Goal: Check status: Check status

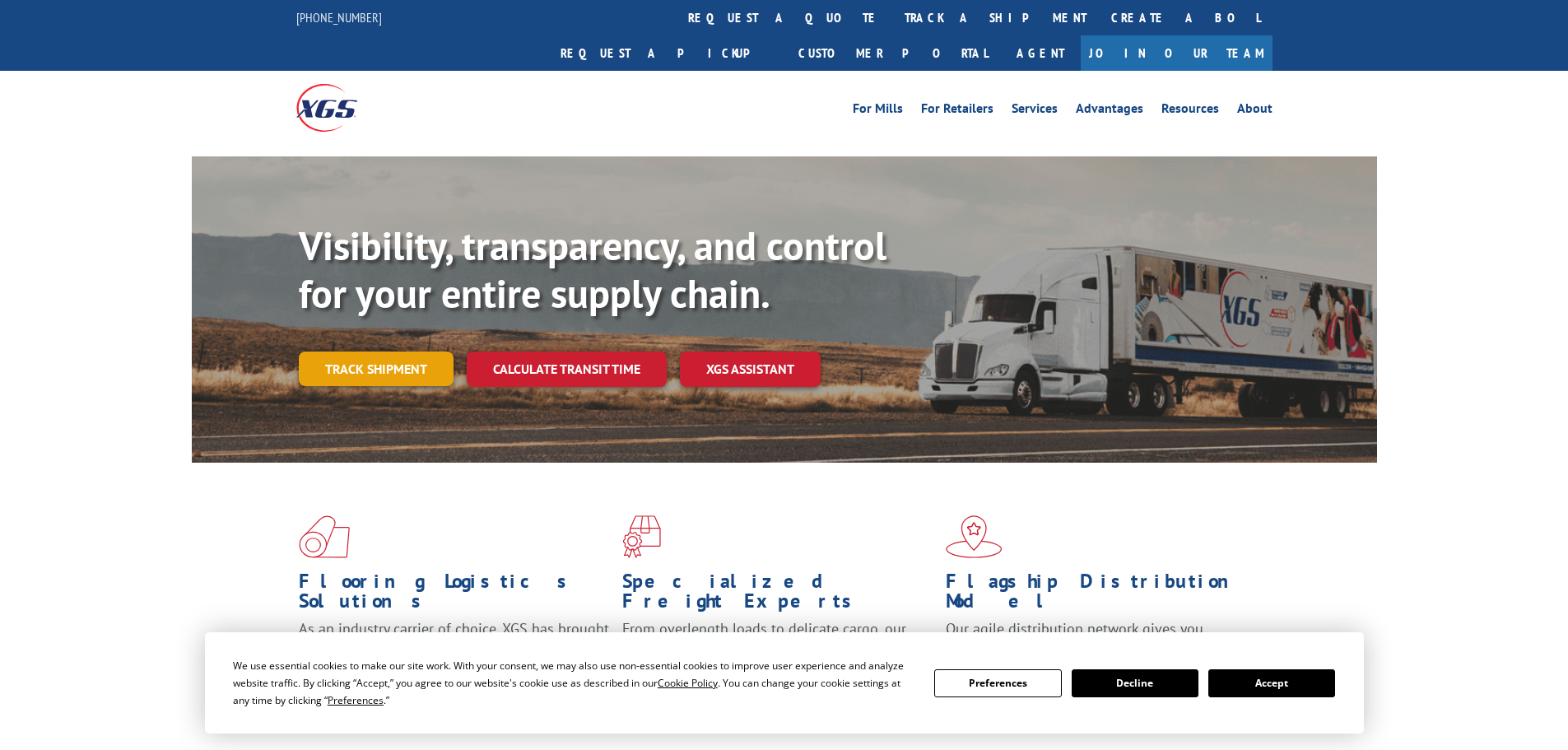
click at [364, 351] on link "Track shipment" at bounding box center [376, 368] width 154 height 35
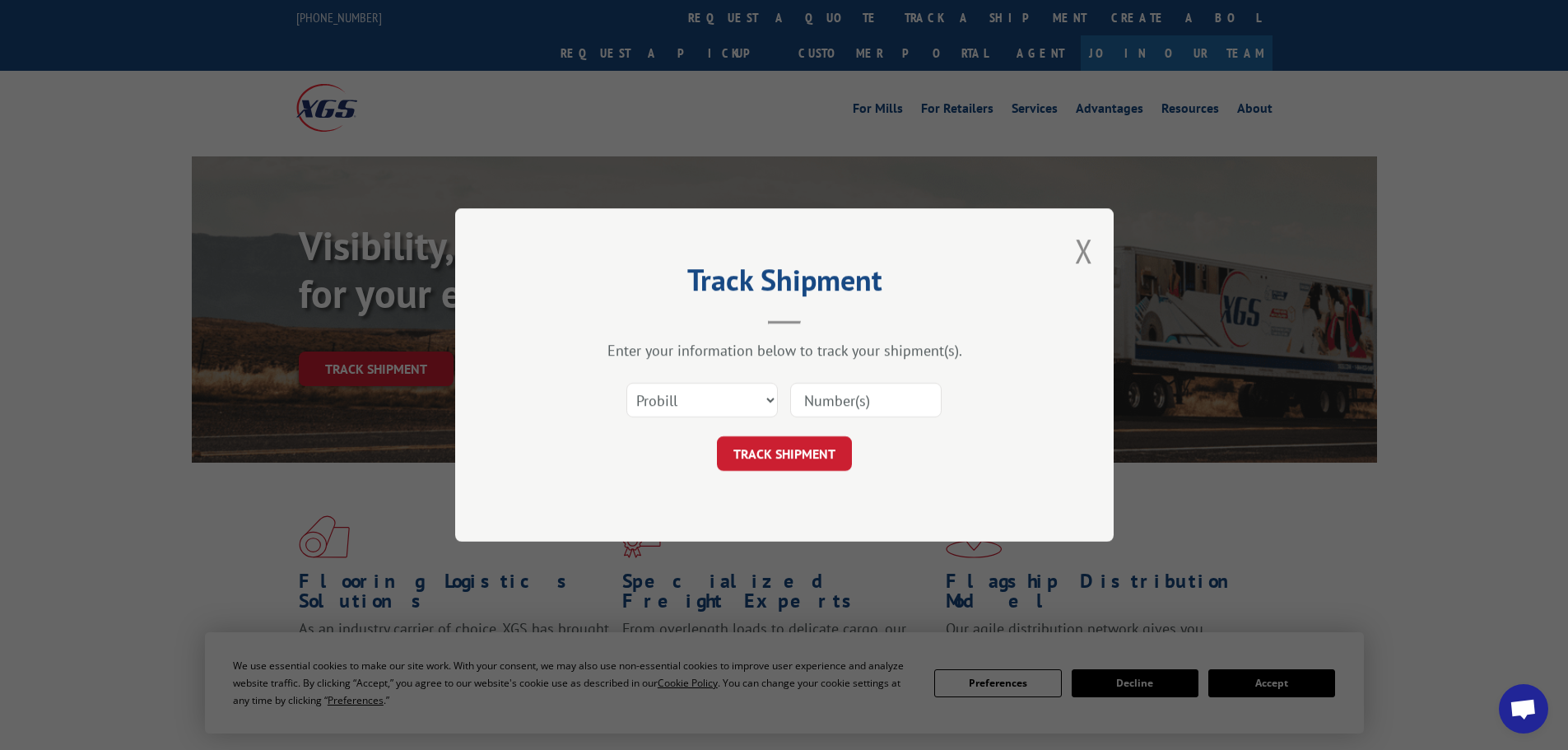
click at [863, 395] on input at bounding box center [866, 399] width 152 height 35
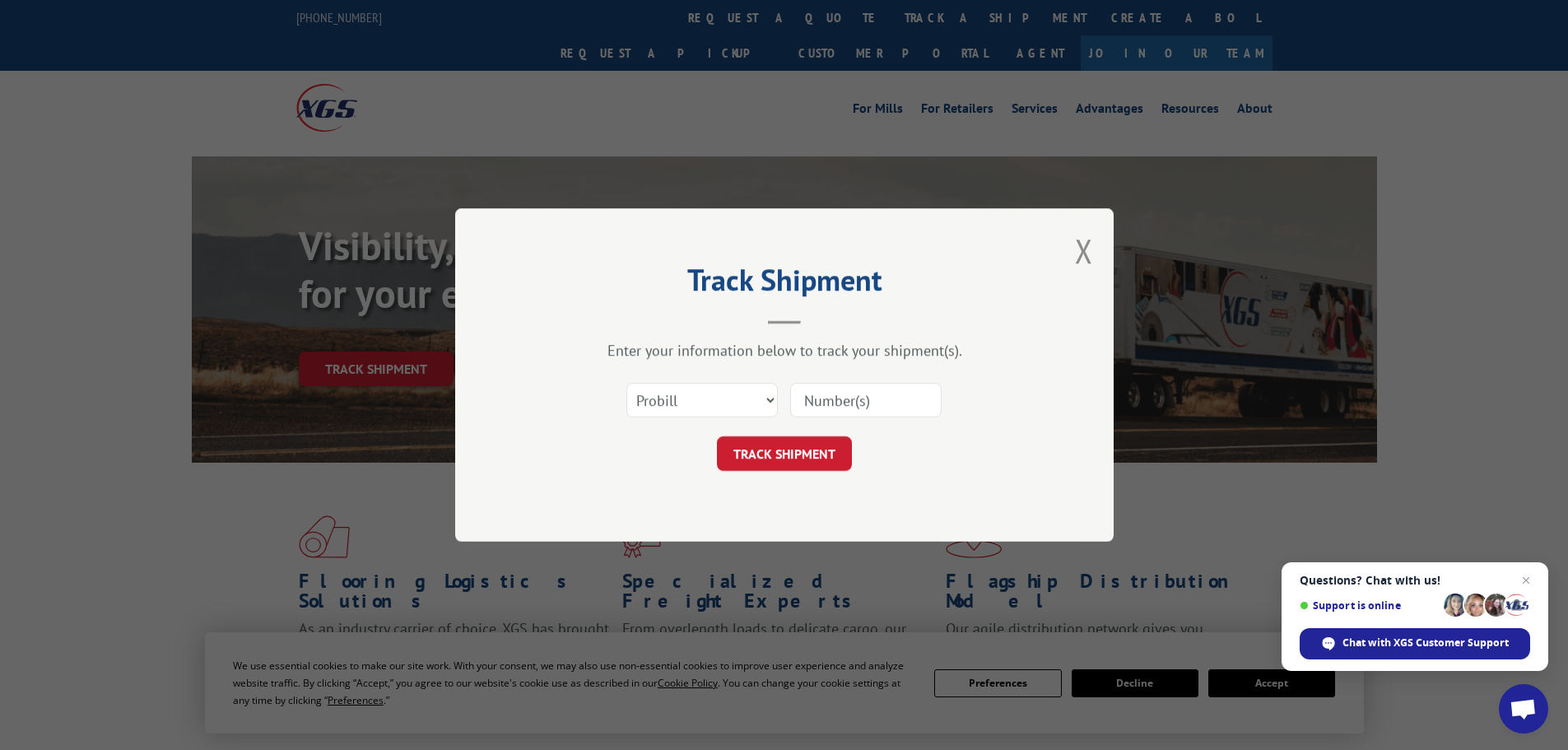
paste input "7069795"
type input "7069795"
click button "TRACK SHIPMENT" at bounding box center [785, 453] width 135 height 35
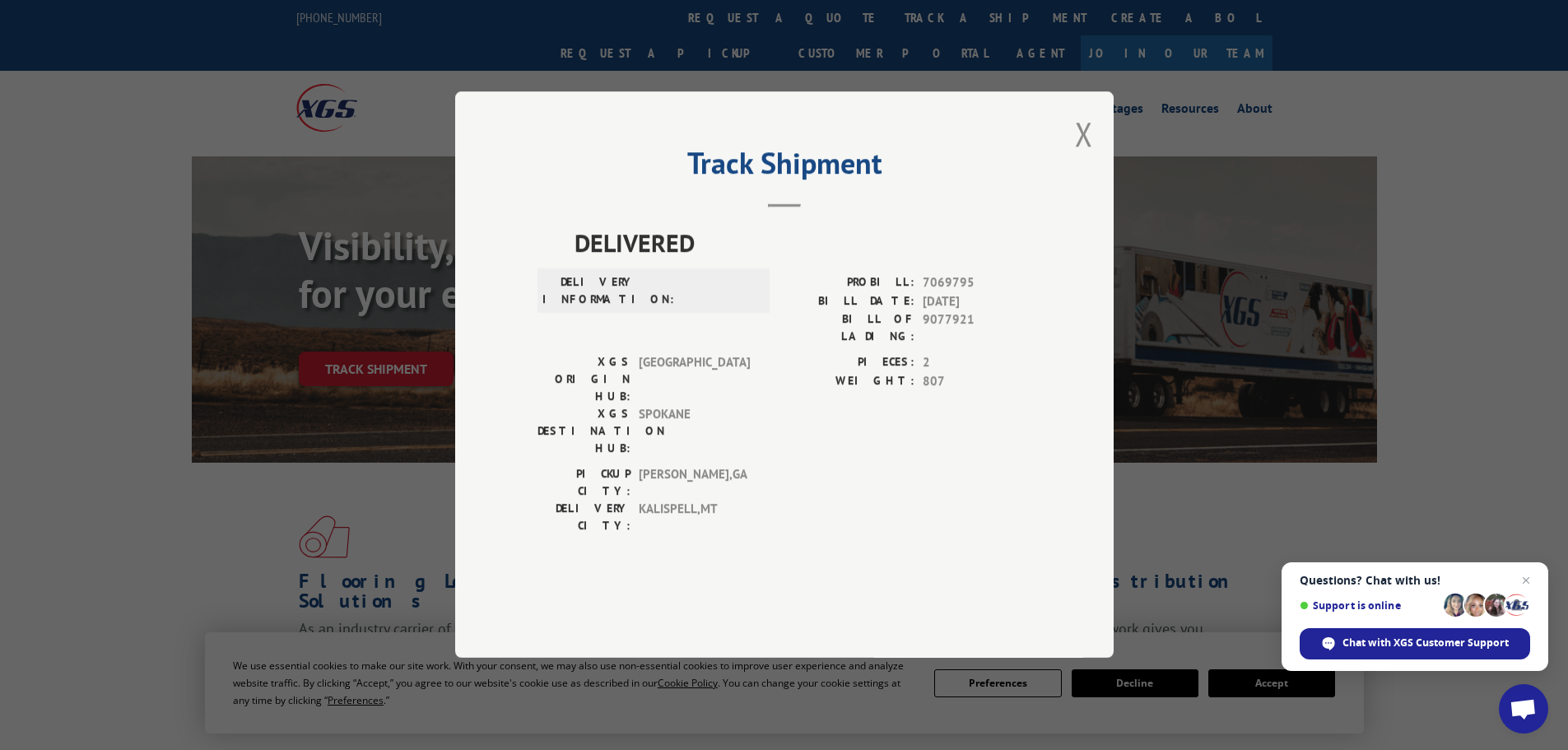
drag, startPoint x: 1084, startPoint y: 190, endPoint x: 970, endPoint y: 283, distance: 147.1
click at [1084, 155] on button "Close modal" at bounding box center [1084, 133] width 18 height 43
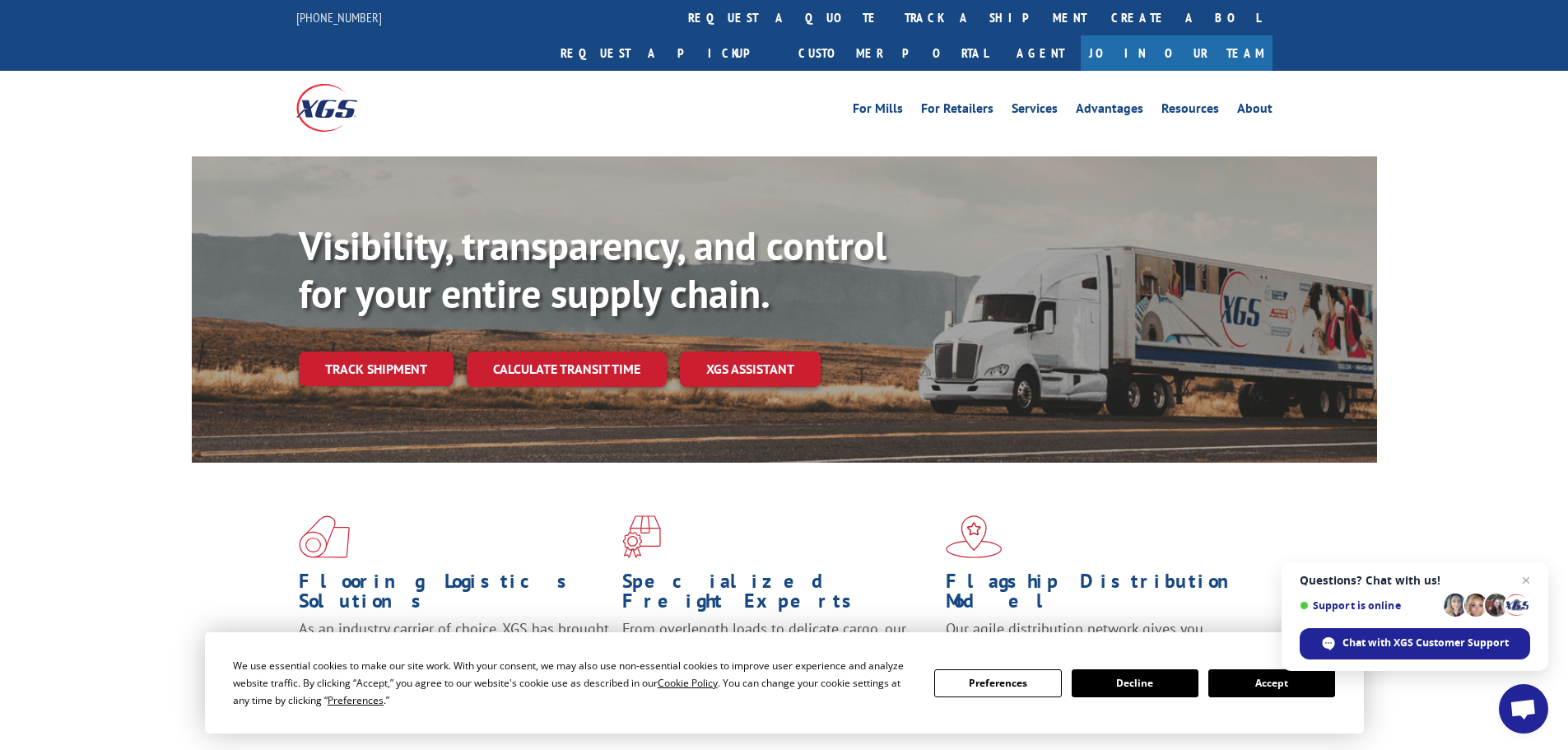
click at [289, 319] on div "Visibility, transparency, and control for your entire supply chain. Track shipm…" at bounding box center [784, 325] width 1185 height 338
click at [381, 351] on link "Track shipment" at bounding box center [376, 368] width 154 height 35
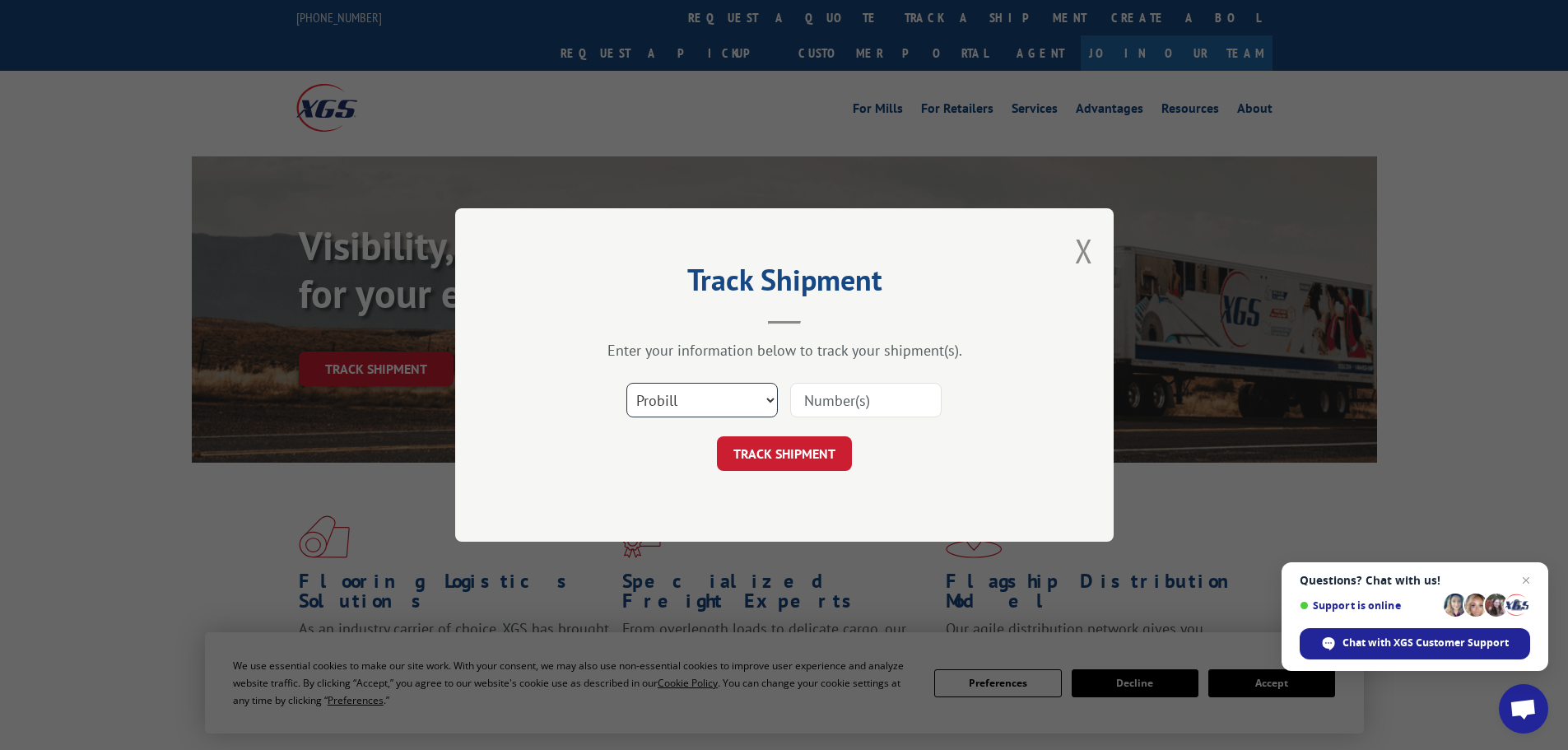
click at [729, 396] on select "Select category... Probill BOL PO" at bounding box center [702, 399] width 152 height 35
drag, startPoint x: 859, startPoint y: 398, endPoint x: 849, endPoint y: 406, distance: 12.8
click at [859, 398] on input at bounding box center [866, 399] width 152 height 35
click at [722, 402] on select "Select category... Probill BOL PO" at bounding box center [702, 399] width 152 height 35
select select "bol"
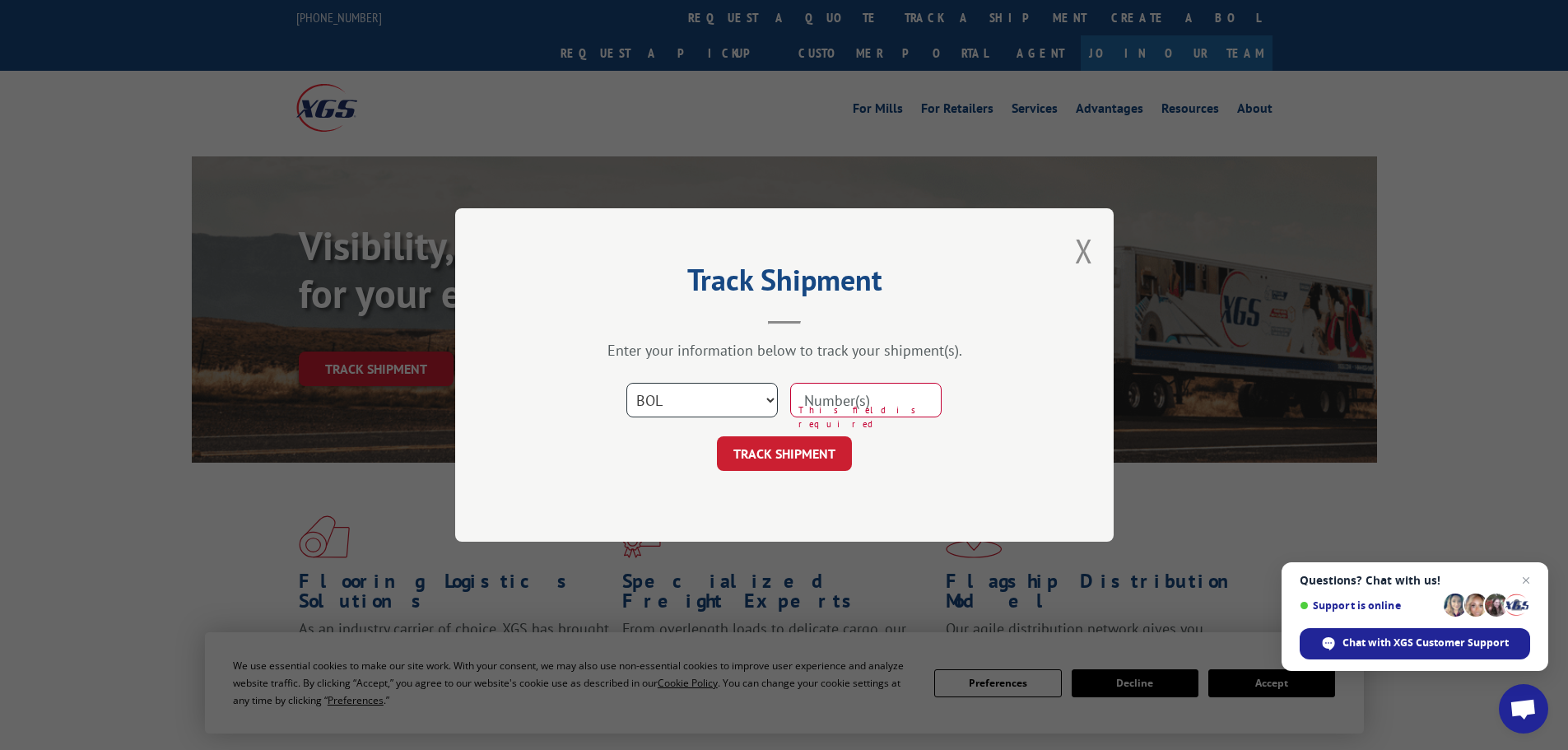
click at [627, 383] on select "Select category... Probill BOL PO" at bounding box center [702, 399] width 152 height 35
click at [860, 401] on input at bounding box center [866, 399] width 152 height 35
paste input "7069795"
type input "7069795"
click at [717, 436] on button "TRACK SHIPMENT" at bounding box center [785, 453] width 135 height 35
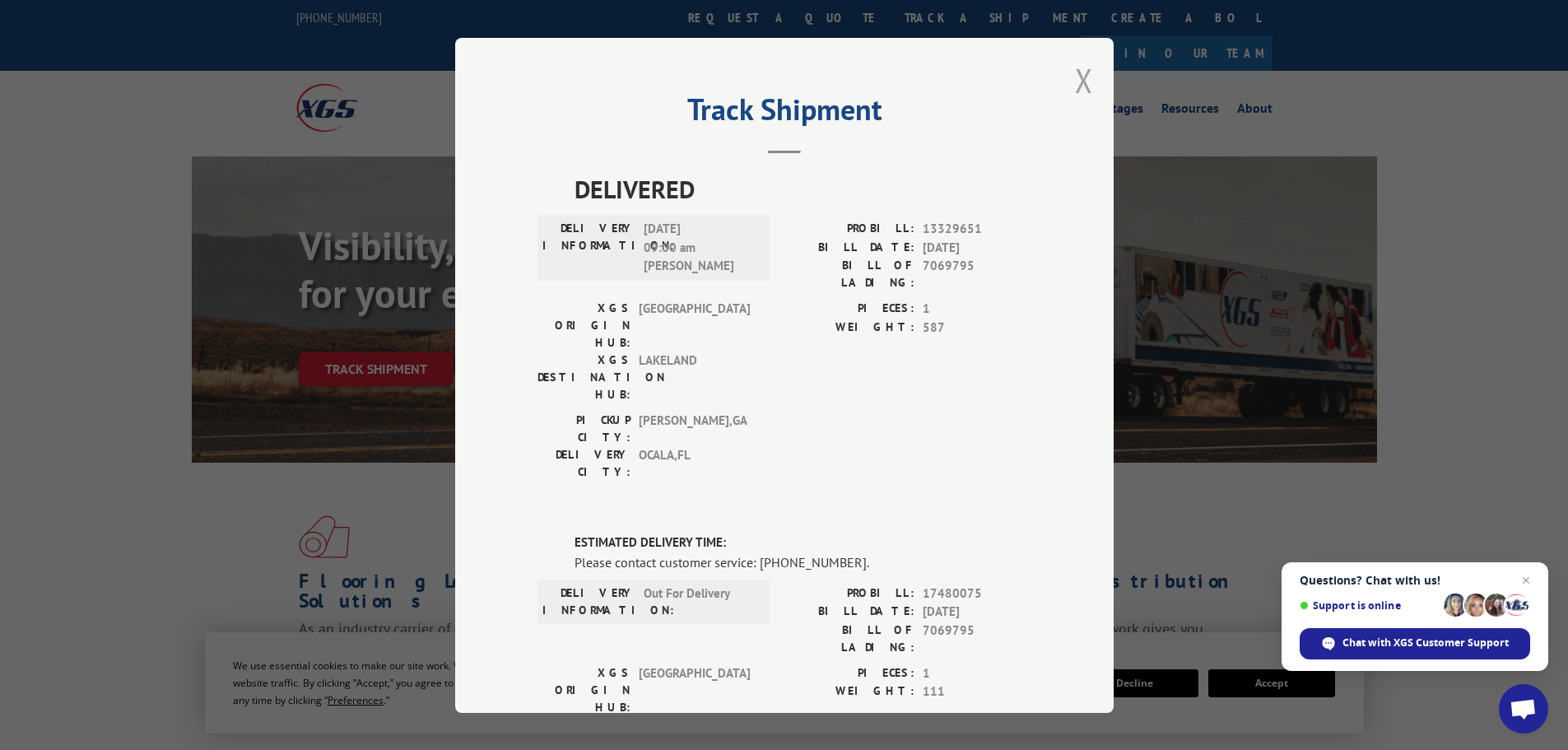
click at [1081, 91] on button "Close modal" at bounding box center [1084, 80] width 18 height 43
